Goal: Task Accomplishment & Management: Use online tool/utility

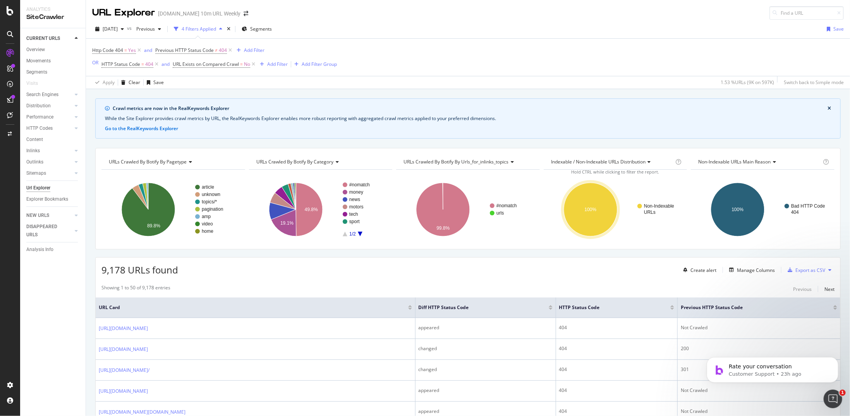
scroll to position [271, 0]
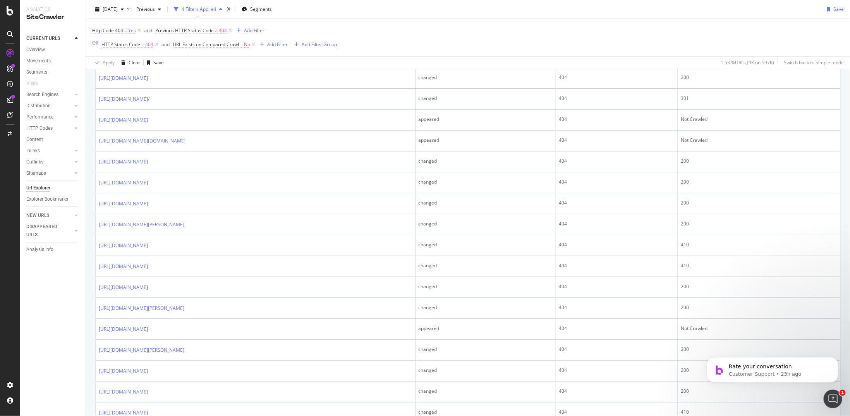
drag, startPoint x: 826, startPoint y: 413, endPoint x: 825, endPoint y: 394, distance: 19.4
click at [825, 391] on body "Rate your conversation Customer Support • 23h ago" at bounding box center [772, 367] width 149 height 48
click at [825, 375] on p "Customer Support • 23h ago" at bounding box center [778, 373] width 100 height 7
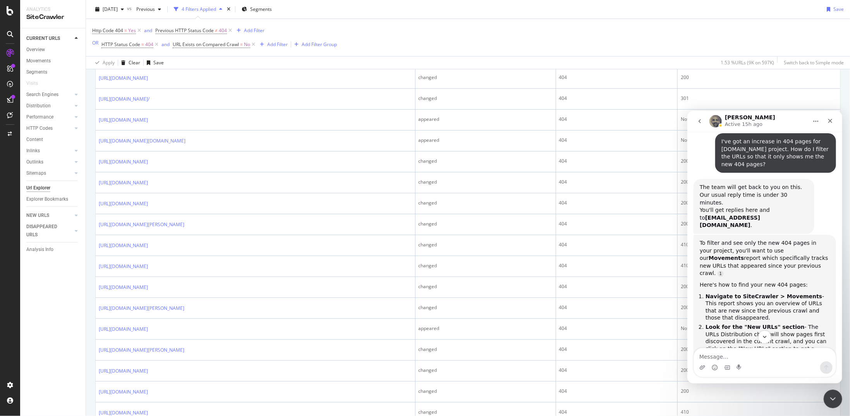
scroll to position [997, 0]
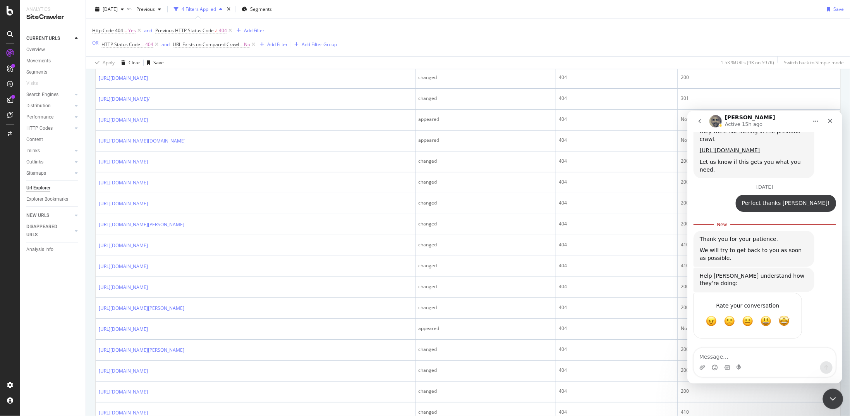
click at [831, 395] on icon "Close Intercom Messenger" at bounding box center [831, 397] width 9 height 9
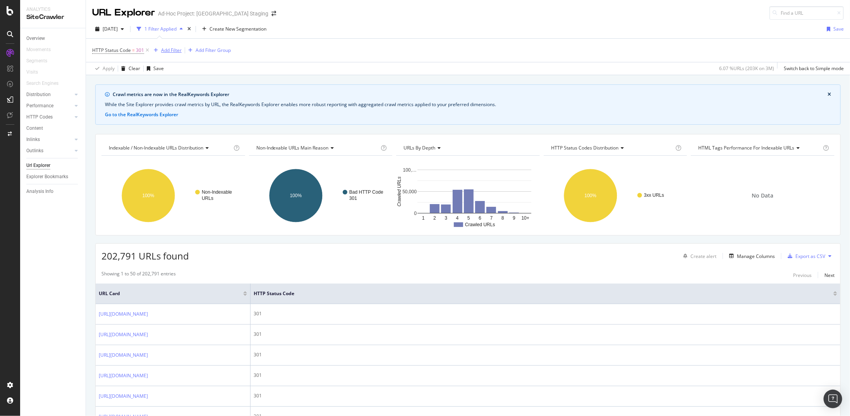
click at [173, 46] on div "Add Filter" at bounding box center [166, 50] width 31 height 9
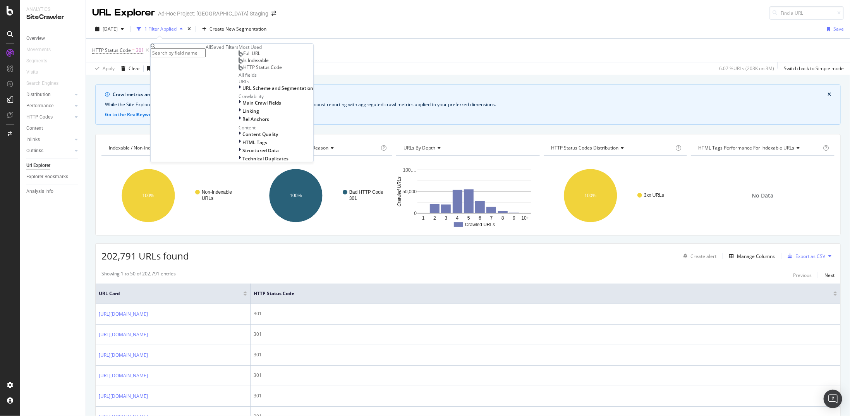
click at [186, 54] on input "text" at bounding box center [178, 52] width 55 height 9
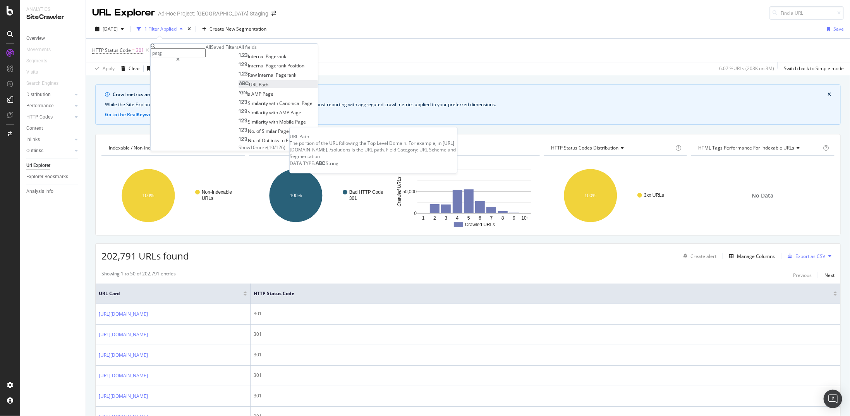
type input "patg"
click at [238, 88] on div "URL Path" at bounding box center [253, 84] width 30 height 7
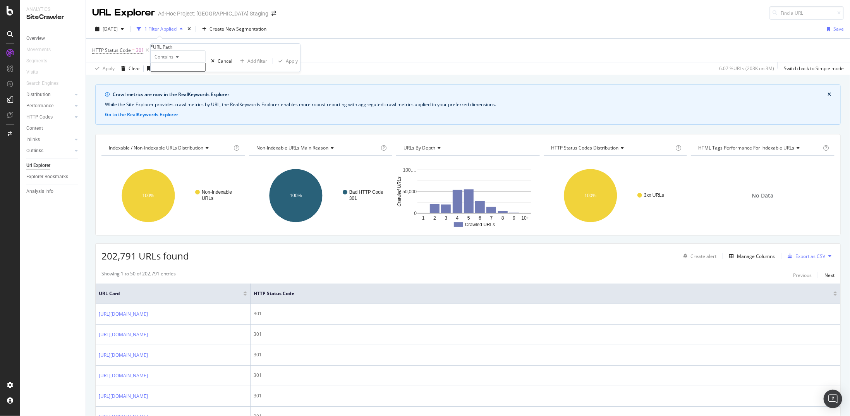
click at [179, 63] on div "Contains" at bounding box center [178, 56] width 55 height 12
drag, startPoint x: 190, startPoint y: 144, endPoint x: 192, endPoint y: 152, distance: 8.8
click at [192, 145] on div "Equal to Not equal to Starts with Doesn't start with Ends with Doesn't end with…" at bounding box center [178, 103] width 55 height 82
click at [187, 127] on span "Doesn't contain" at bounding box center [170, 124] width 34 height 7
click at [190, 72] on input "text" at bounding box center [178, 67] width 55 height 9
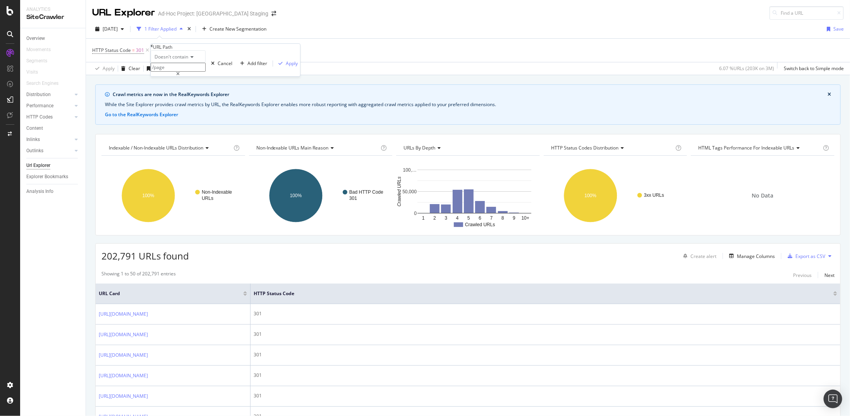
type input "/page"
click at [275, 67] on div "Apply" at bounding box center [286, 63] width 22 height 7
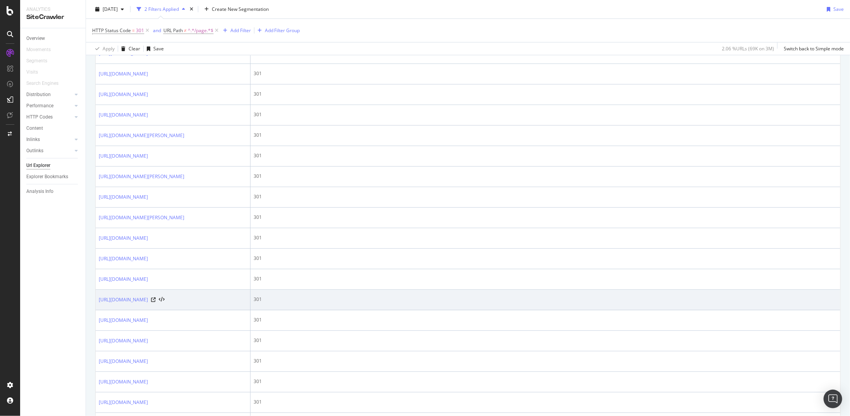
scroll to position [774, 0]
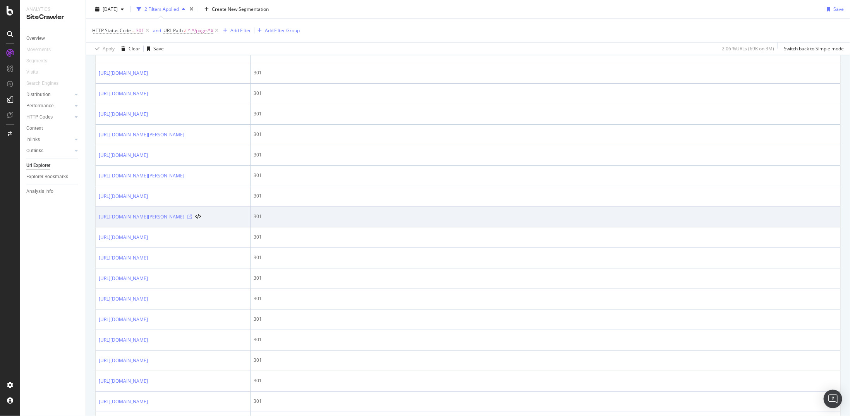
click at [192, 219] on icon at bounding box center [189, 216] width 5 height 5
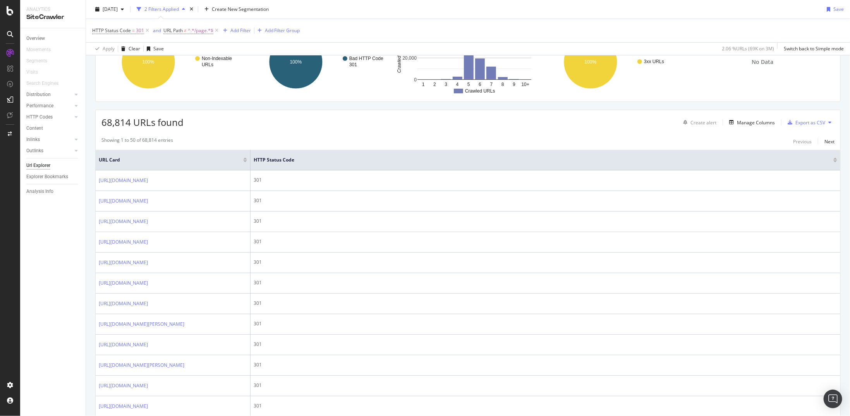
scroll to position [232, 0]
